Goal: Transaction & Acquisition: Purchase product/service

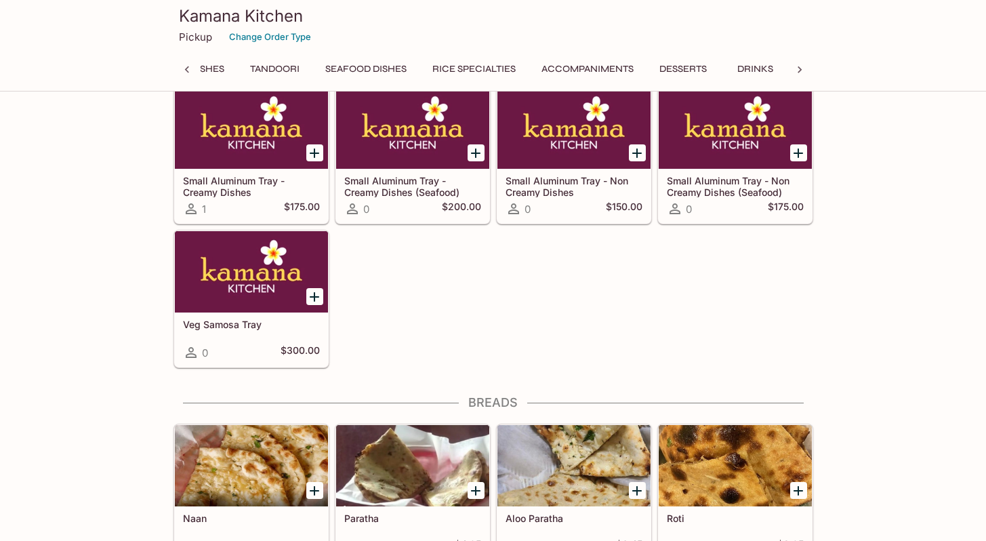
scroll to position [0, 666]
click at [598, 64] on button "Accompaniments" at bounding box center [587, 69] width 107 height 19
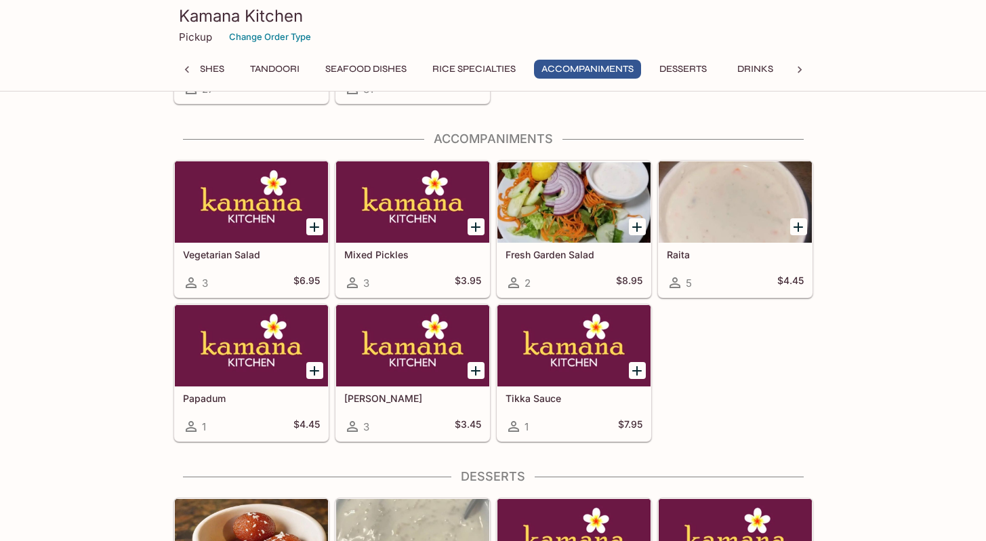
scroll to position [4014, 0]
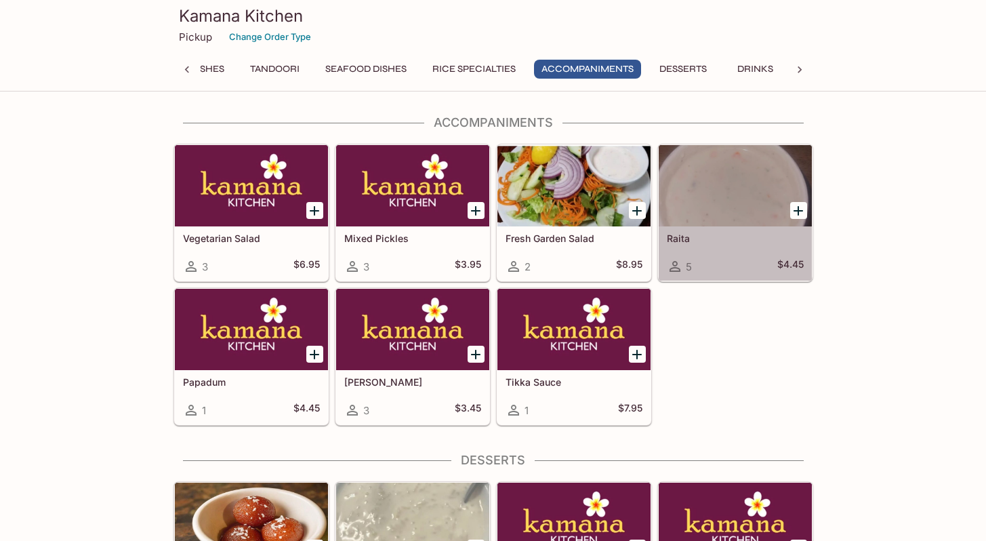
click at [740, 252] on div "Raita 5 $4.45" at bounding box center [735, 253] width 153 height 54
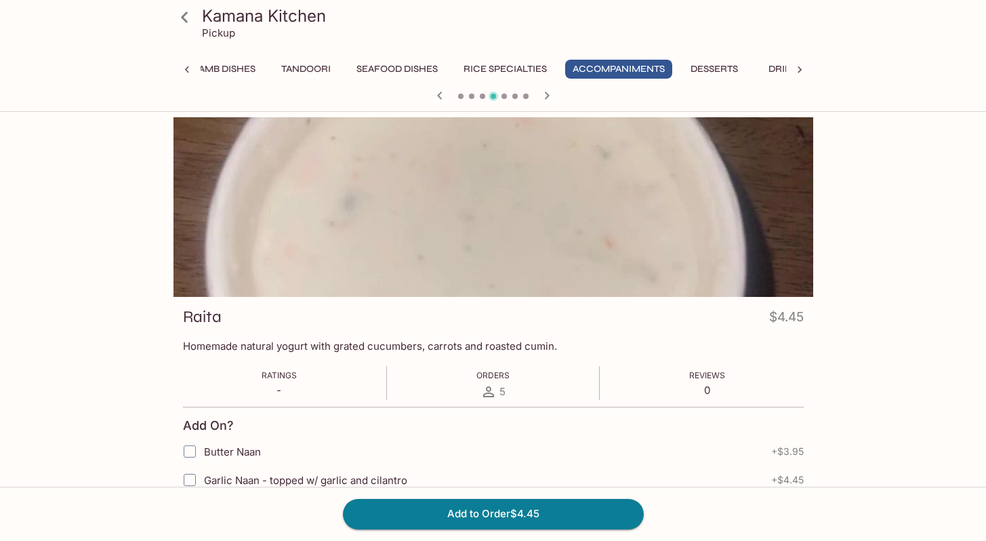
click at [795, 70] on icon at bounding box center [800, 70] width 14 height 14
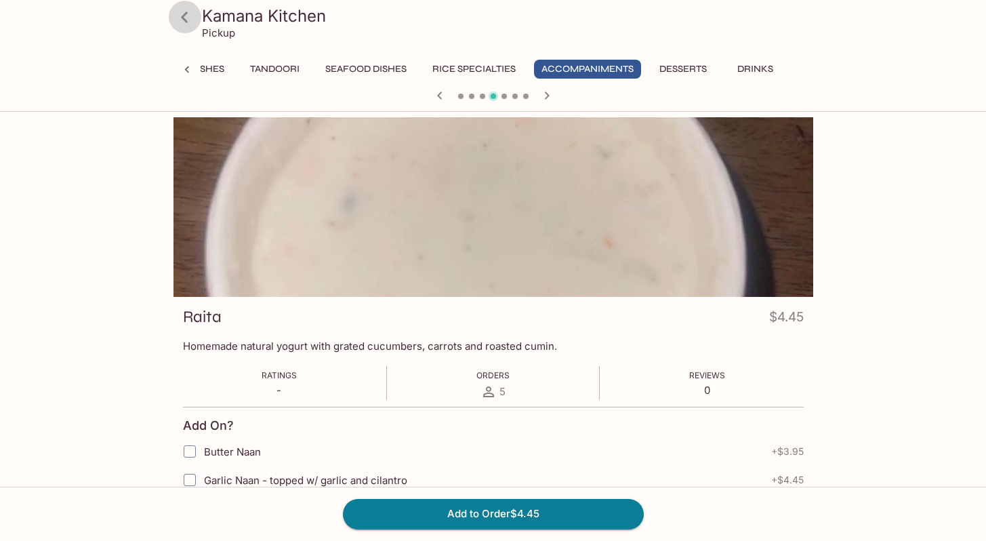
click at [182, 20] on icon at bounding box center [185, 17] width 24 height 24
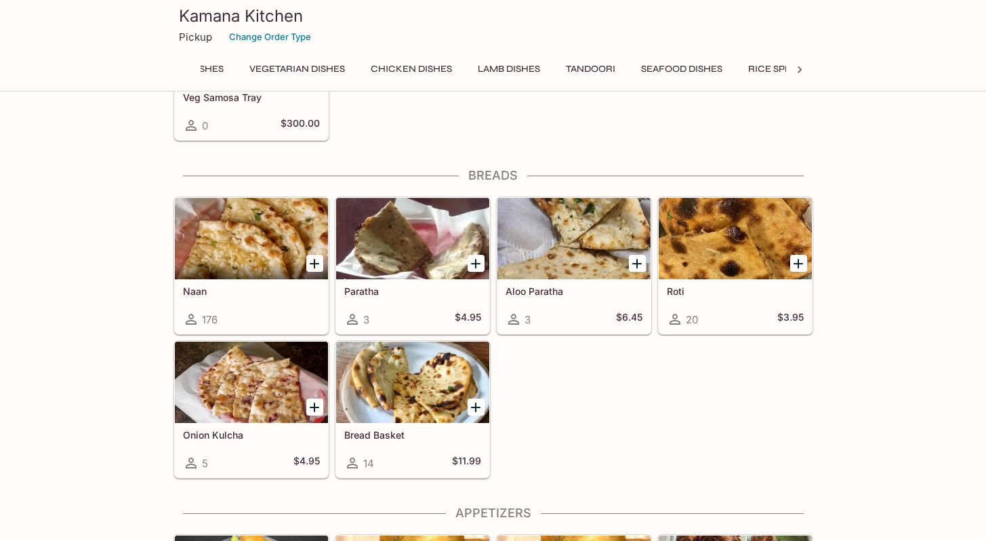
scroll to position [0, 398]
click at [798, 67] on icon at bounding box center [800, 69] width 4 height 7
click at [593, 64] on button "Accompaniments" at bounding box center [587, 69] width 107 height 19
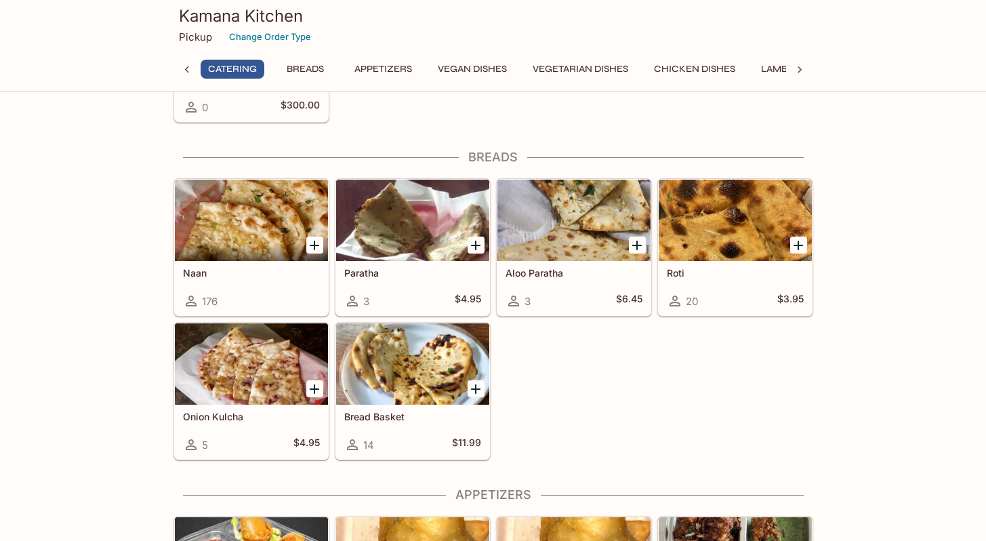
scroll to position [0, 0]
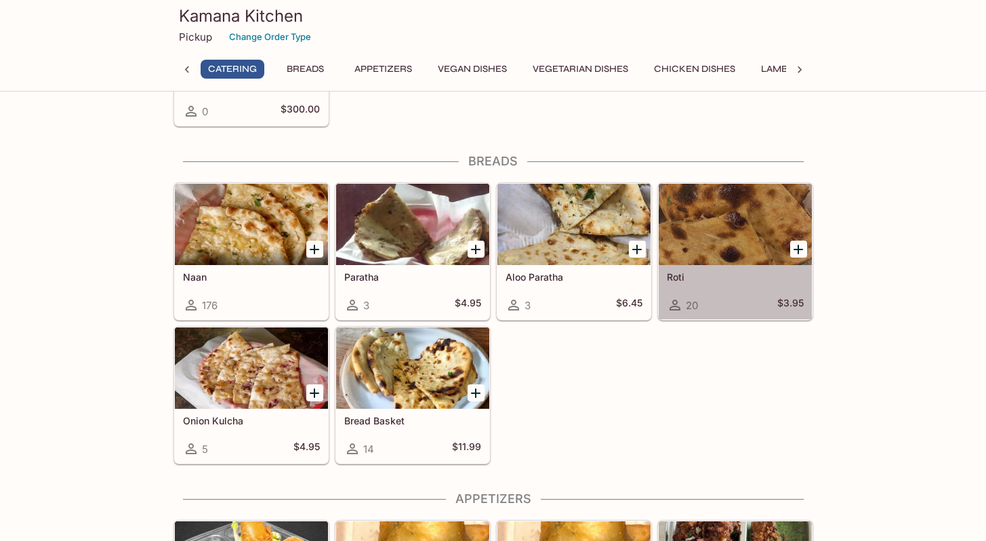
click at [698, 287] on div "Roti 20 $3.95" at bounding box center [735, 292] width 153 height 54
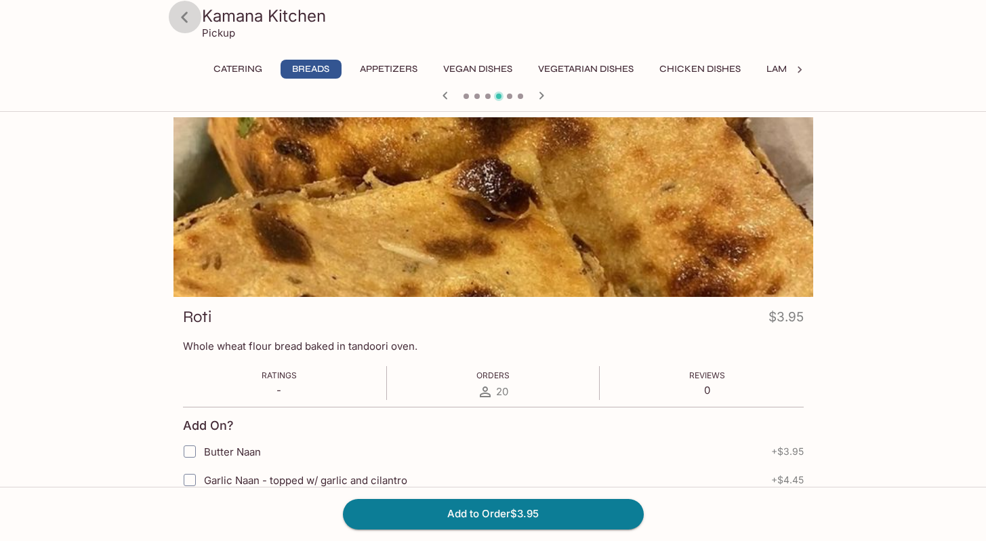
click at [189, 17] on icon at bounding box center [185, 17] width 24 height 24
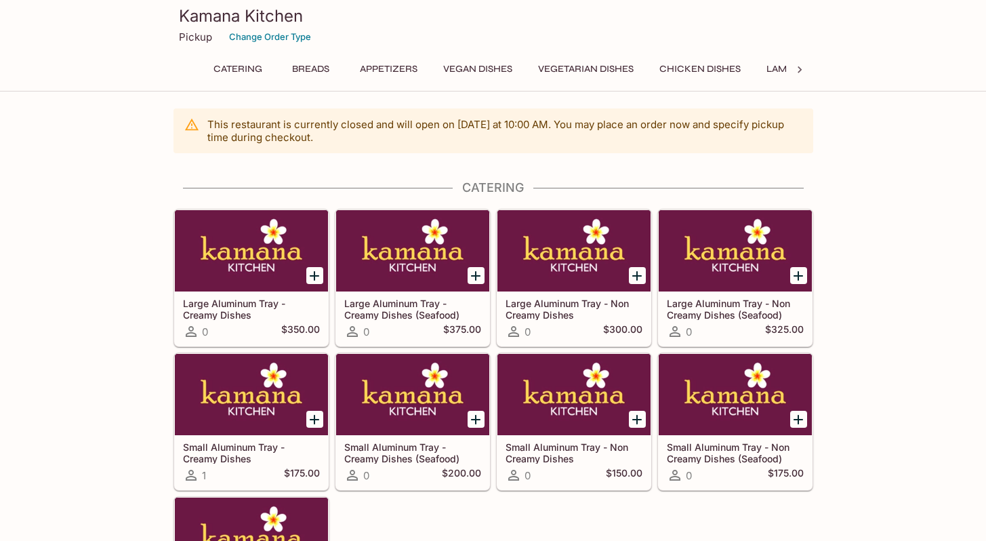
click at [213, 18] on h3 "Kamana Kitchen" at bounding box center [493, 15] width 629 height 21
